Goal: Task Accomplishment & Management: Complete application form

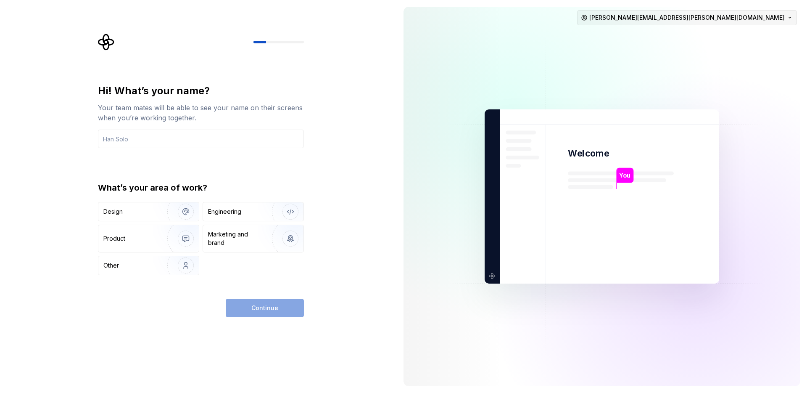
click at [780, 16] on html "Hi! What’s your name? Your team mates will be able to see your name on their sc…" at bounding box center [403, 196] width 807 height 393
click at [753, 37] on div "Sign out" at bounding box center [743, 36] width 80 height 8
click at [748, 14] on html "Hi! What’s your name? Your team mates will be able to see your name on their sc…" at bounding box center [403, 196] width 807 height 393
click at [742, 38] on div "Sign out" at bounding box center [743, 36] width 80 height 8
click at [240, 138] on input "text" at bounding box center [201, 138] width 206 height 18
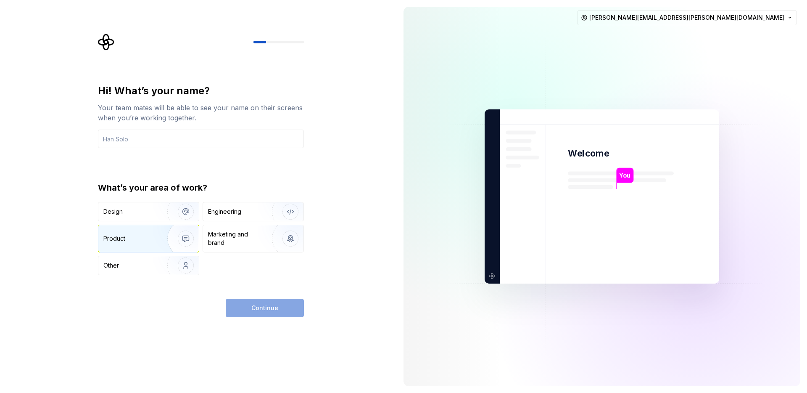
click at [148, 245] on div "Product" at bounding box center [148, 238] width 100 height 27
